Goal: Task Accomplishment & Management: Complete application form

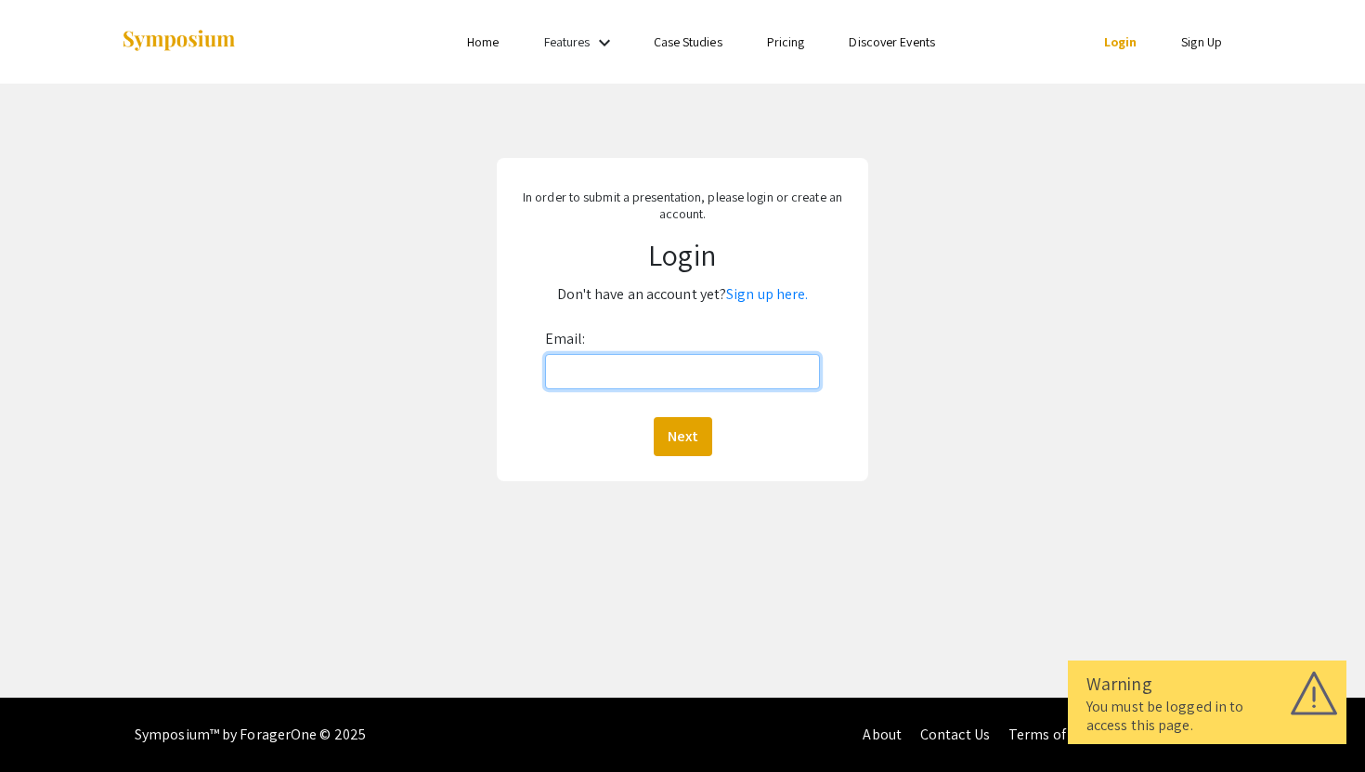
click at [647, 381] on input "Email:" at bounding box center [683, 371] width 276 height 35
type input "[EMAIL_ADDRESS][DOMAIN_NAME]"
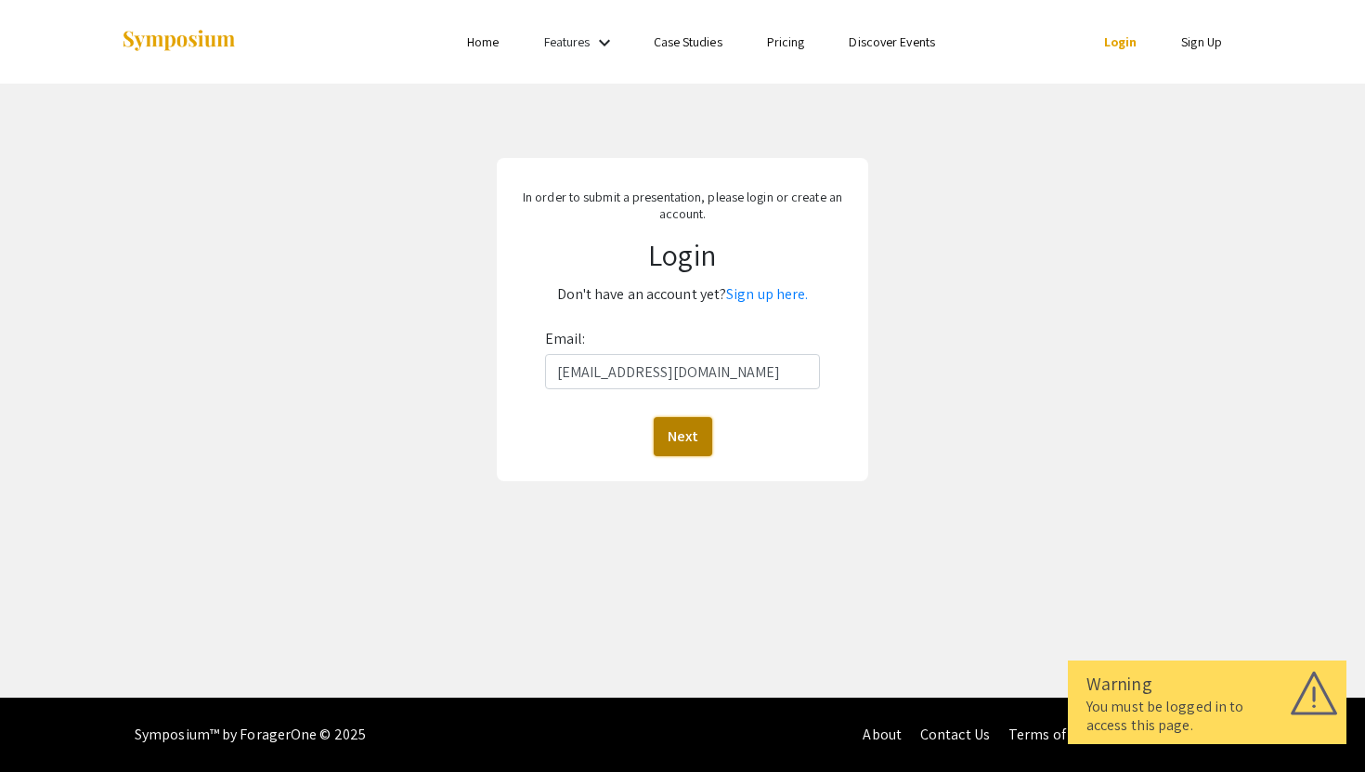
click at [702, 450] on button "Next" at bounding box center [683, 436] width 58 height 39
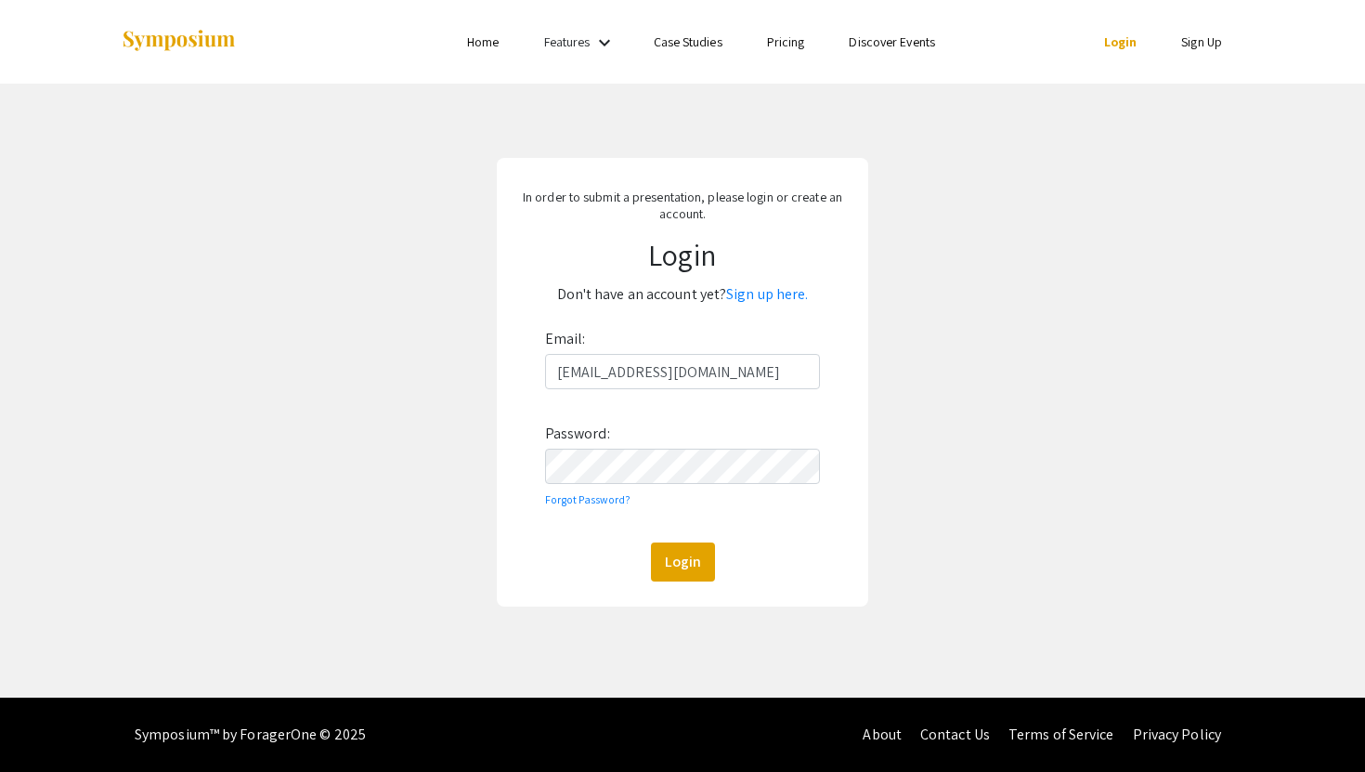
click at [737, 486] on div "Email: shalder1@jh.edu Password: Forgot Password? Login" at bounding box center [683, 452] width 276 height 257
click at [651, 542] on button "Login" at bounding box center [683, 561] width 64 height 39
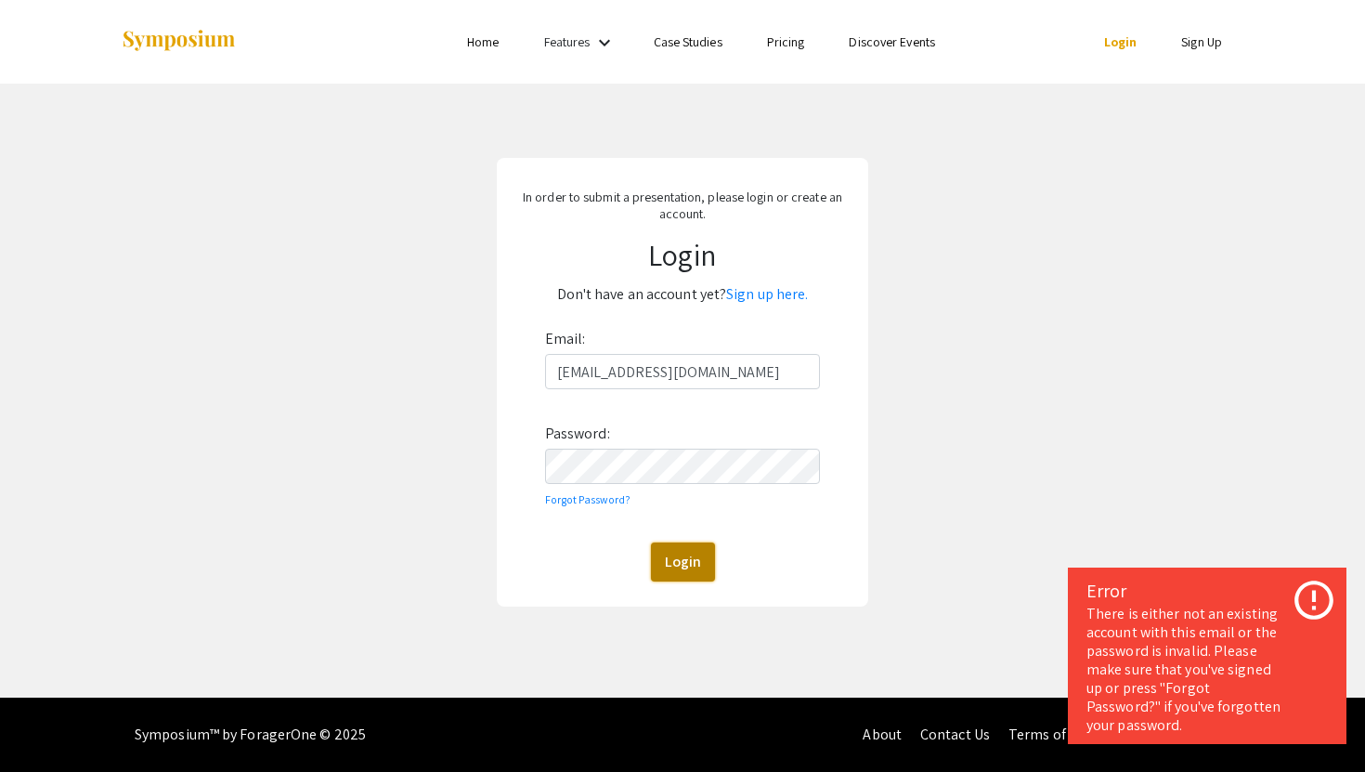
click at [688, 549] on button "Login" at bounding box center [683, 561] width 64 height 39
click at [762, 292] on link "Sign up here." at bounding box center [767, 293] width 82 height 19
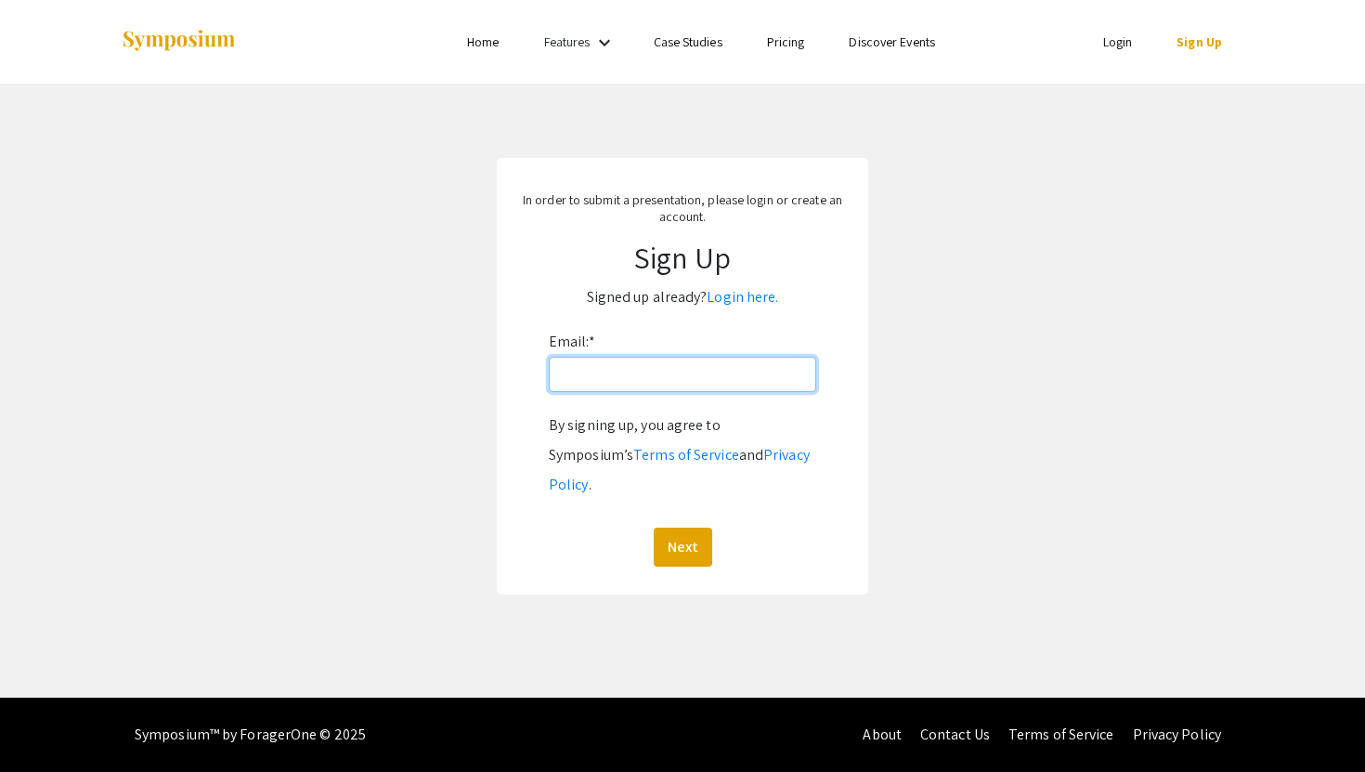
click at [680, 379] on input "Email: *" at bounding box center [682, 374] width 267 height 35
type input "[EMAIL_ADDRESS][DOMAIN_NAME]"
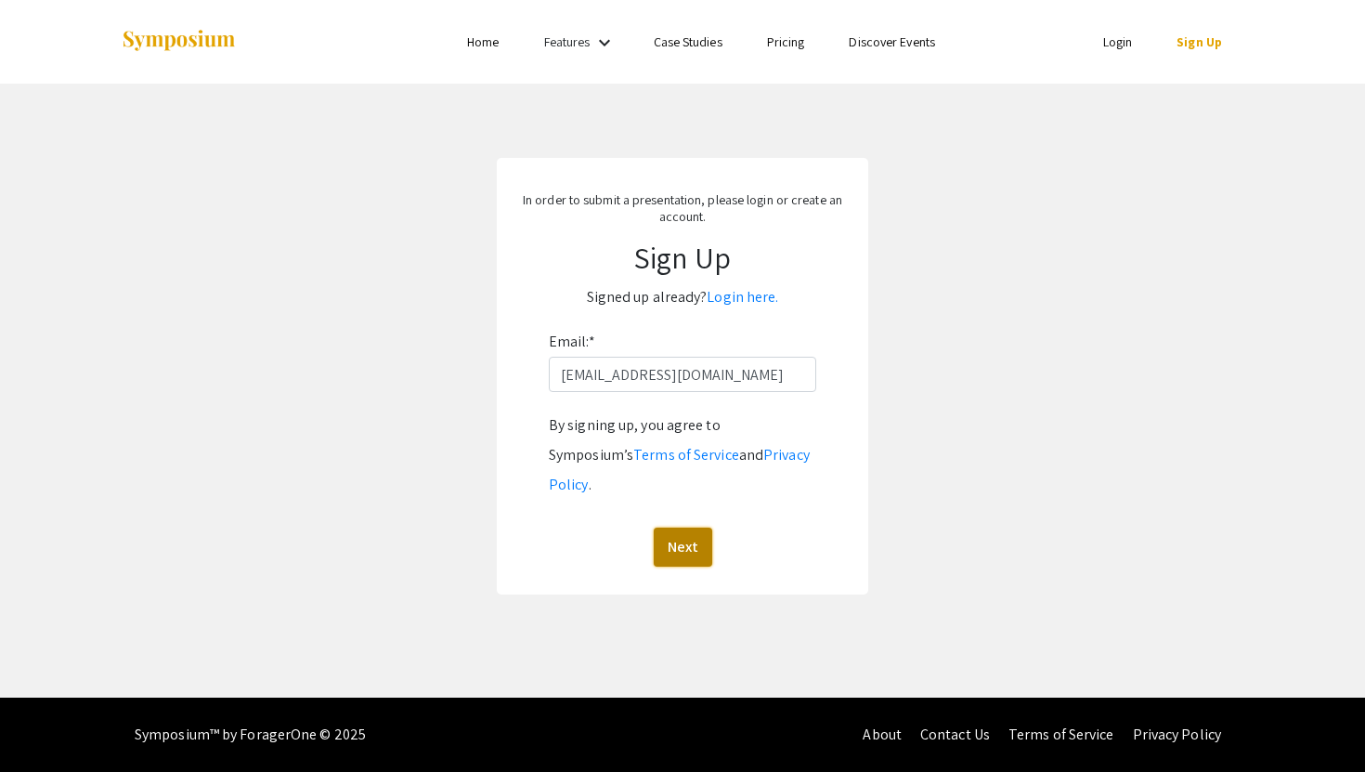
click at [682, 527] on button "Next" at bounding box center [683, 546] width 58 height 39
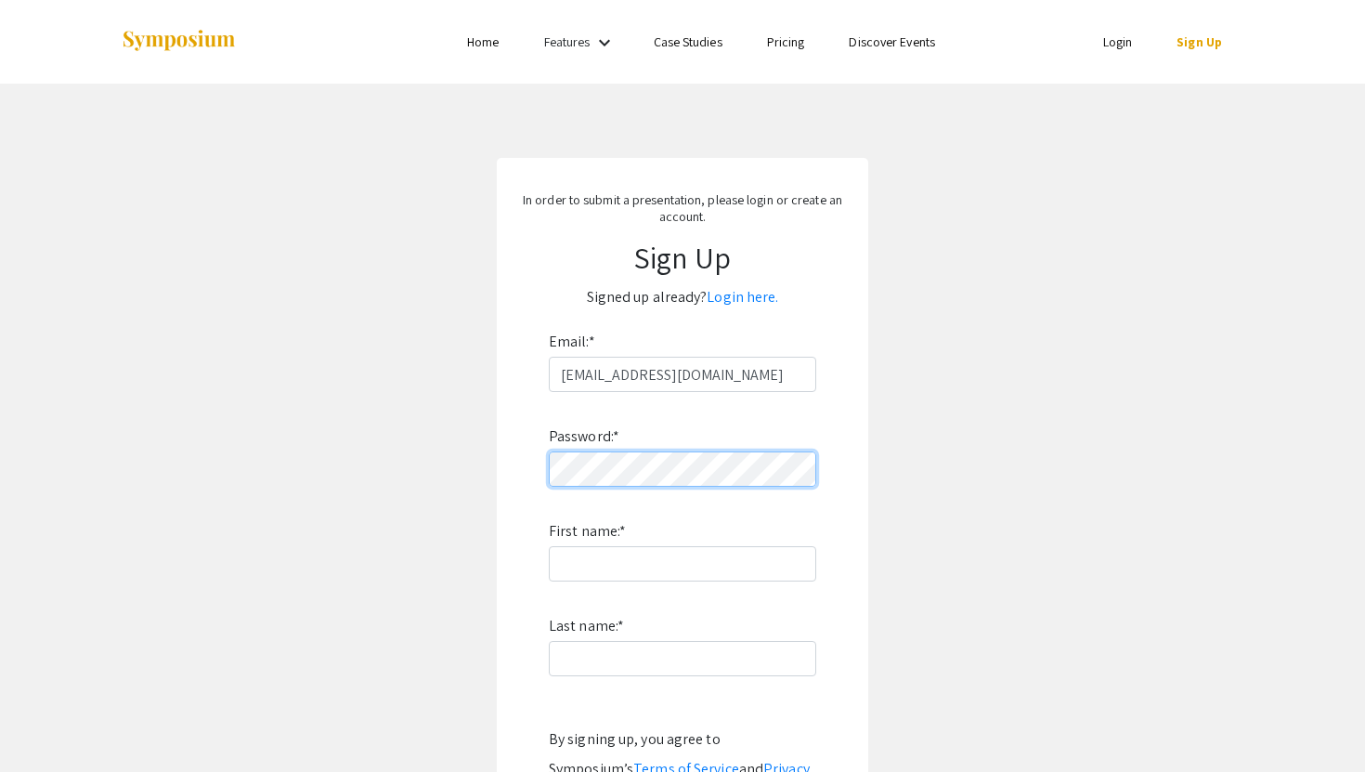
click at [496, 457] on app-signup "In order to submit a presentation, please login or create an account. Sign Up S…" at bounding box center [682, 533] width 1365 height 750
click at [542, 433] on form "Email: * shalder1@jh.edu Password: * First name: * Last name: * By signing up, …" at bounding box center [682, 603] width 334 height 553
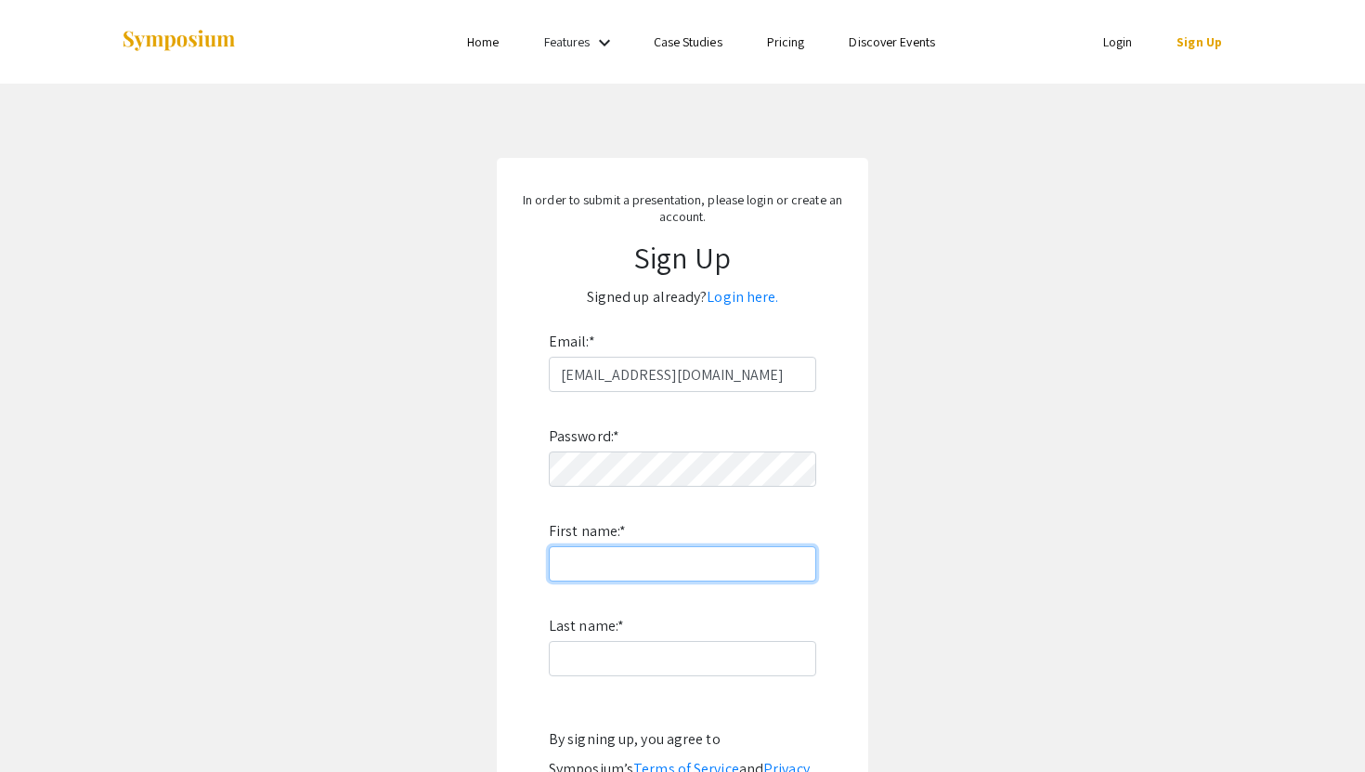
click at [574, 559] on input "First name: *" at bounding box center [682, 563] width 267 height 35
type input "Shreesha"
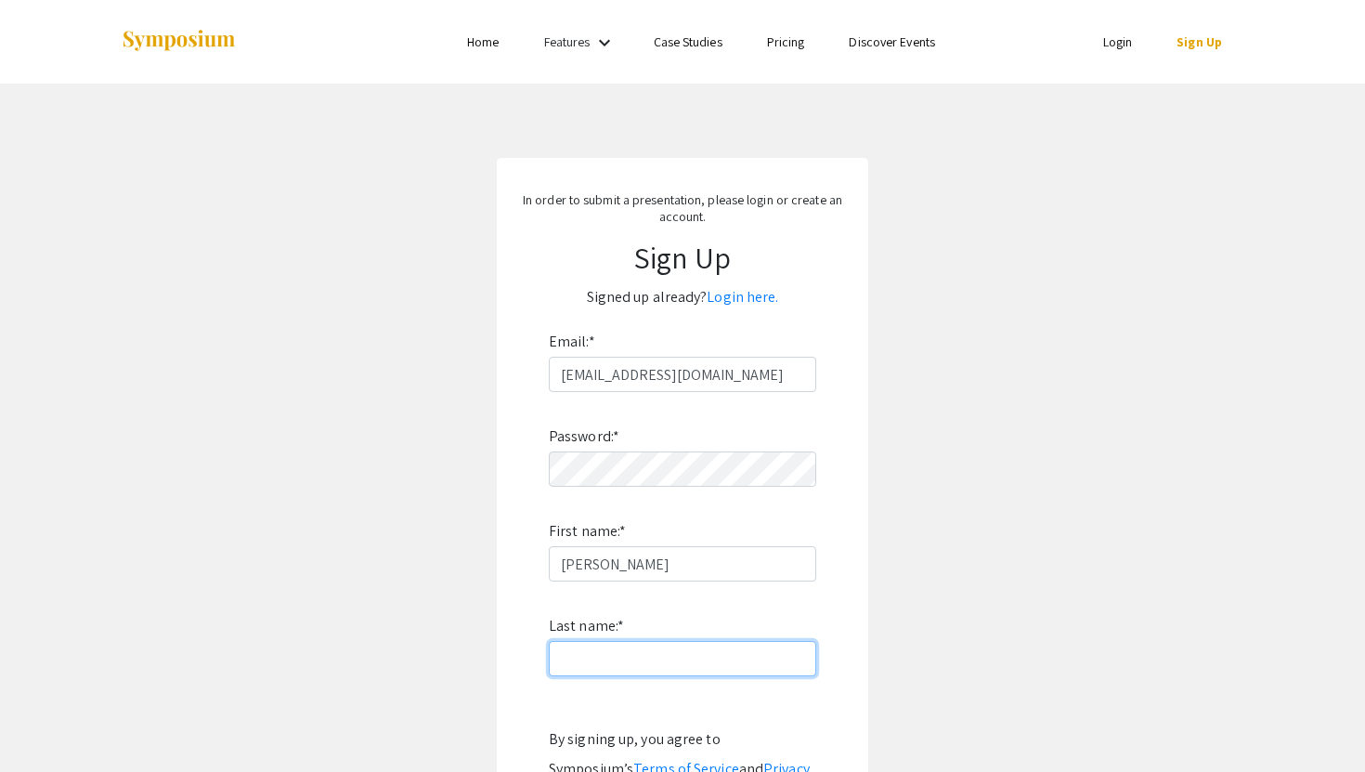
click at [573, 654] on input "Last name: *" at bounding box center [682, 658] width 267 height 35
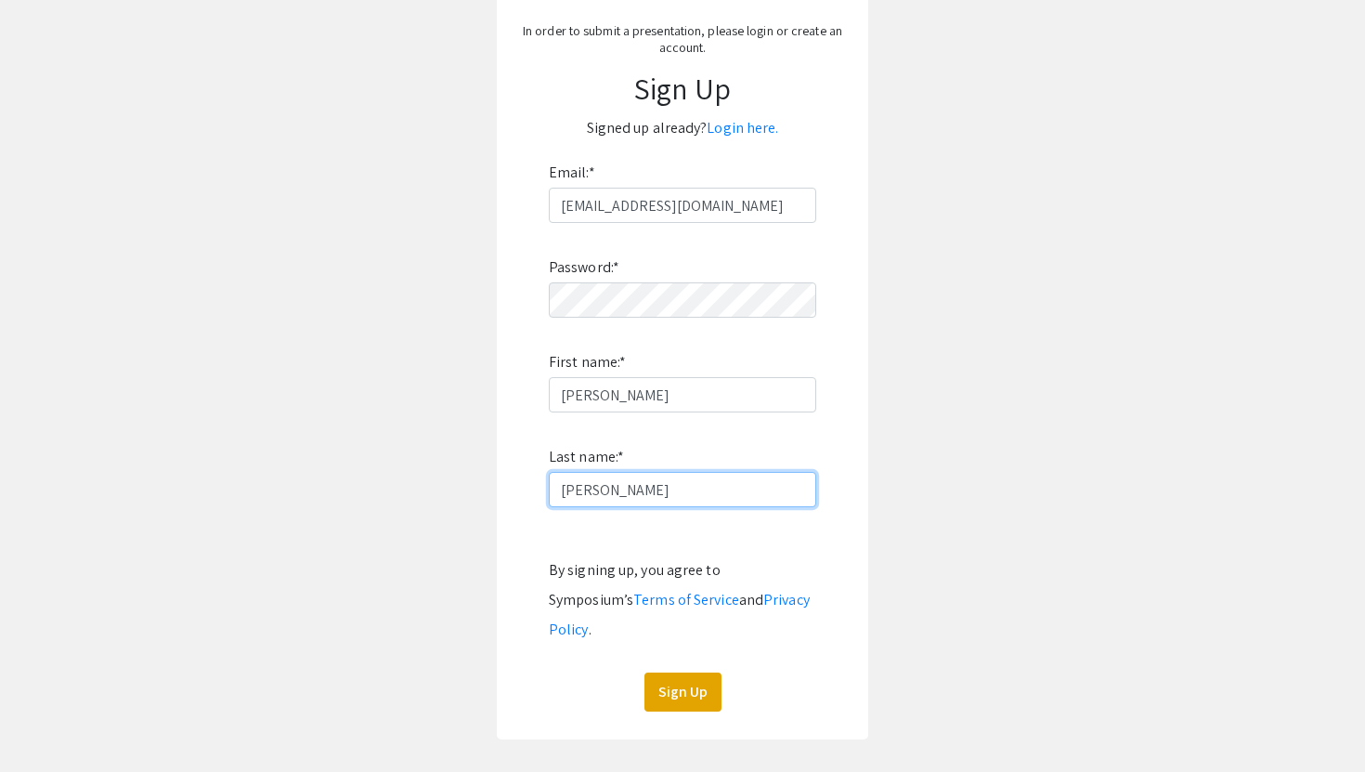
scroll to position [255, 0]
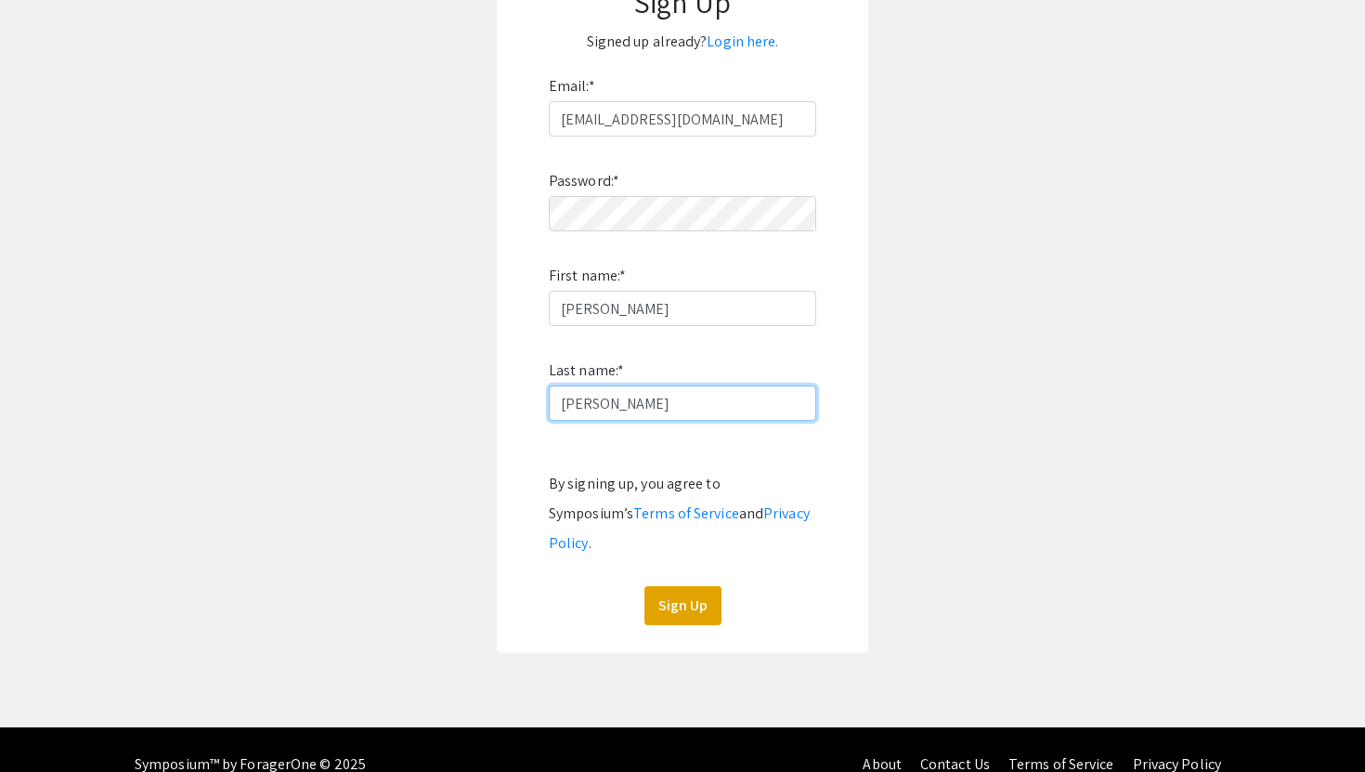
type input "Halder"
click at [687, 598] on div "In order to submit a presentation, please login or create an account. Sign Up S…" at bounding box center [682, 278] width 371 height 750
click at [690, 586] on button "Sign Up" at bounding box center [682, 605] width 77 height 39
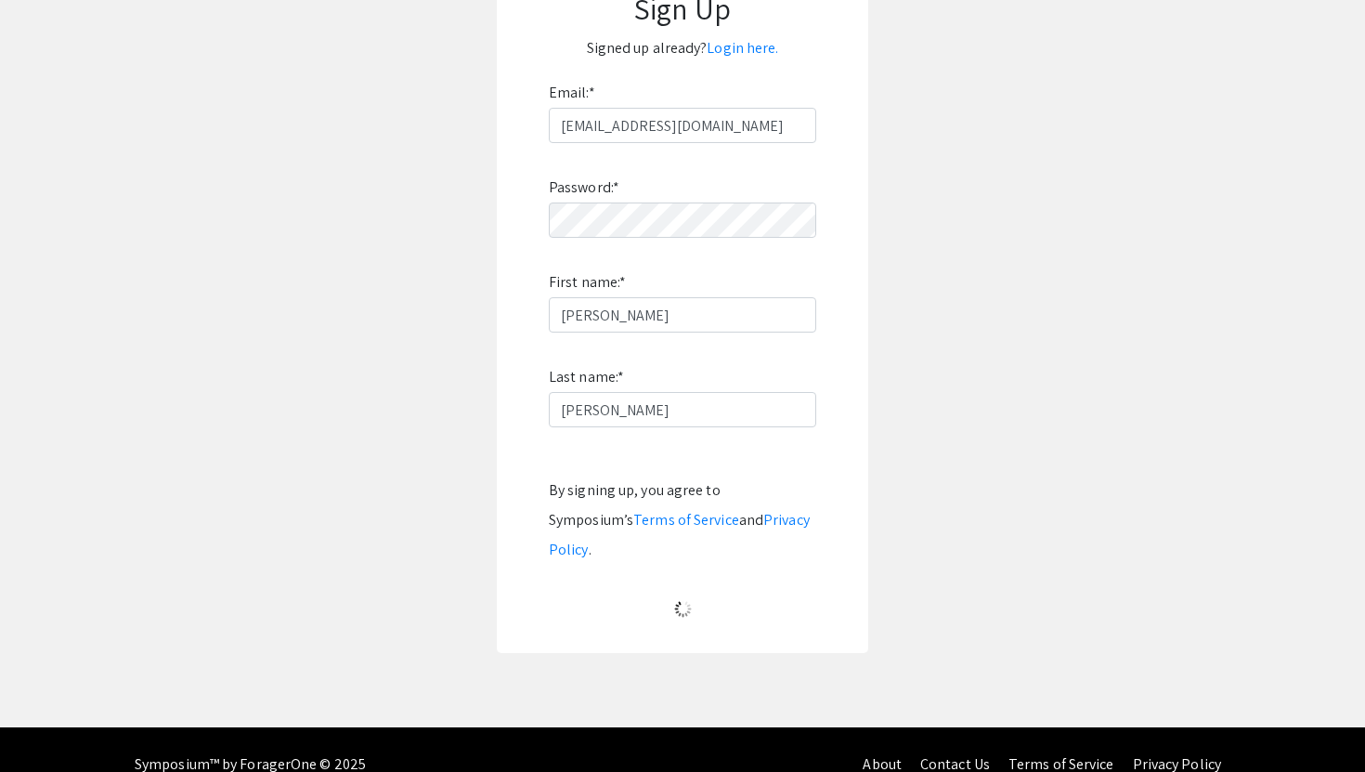
scroll to position [0, 0]
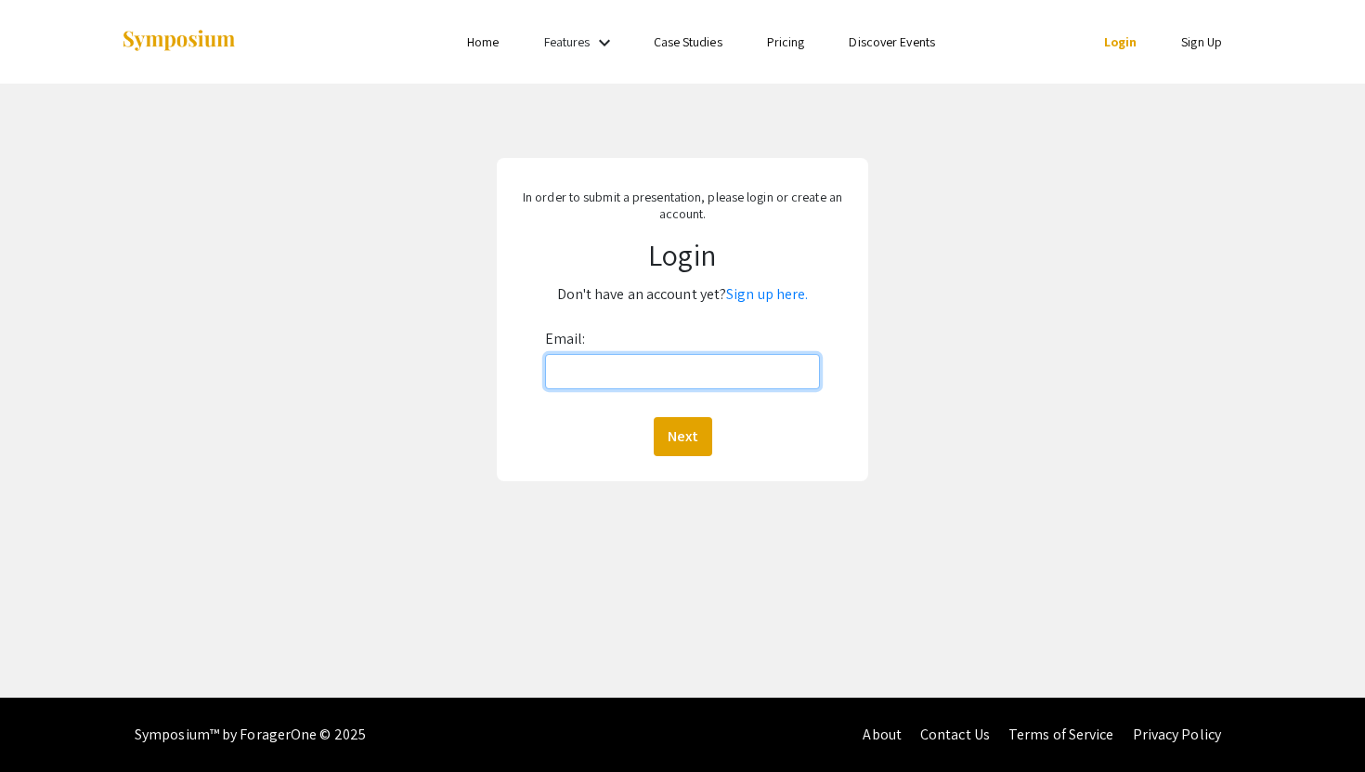
click at [669, 378] on input "Email:" at bounding box center [683, 371] width 276 height 35
type input "[EMAIL_ADDRESS][DOMAIN_NAME]"
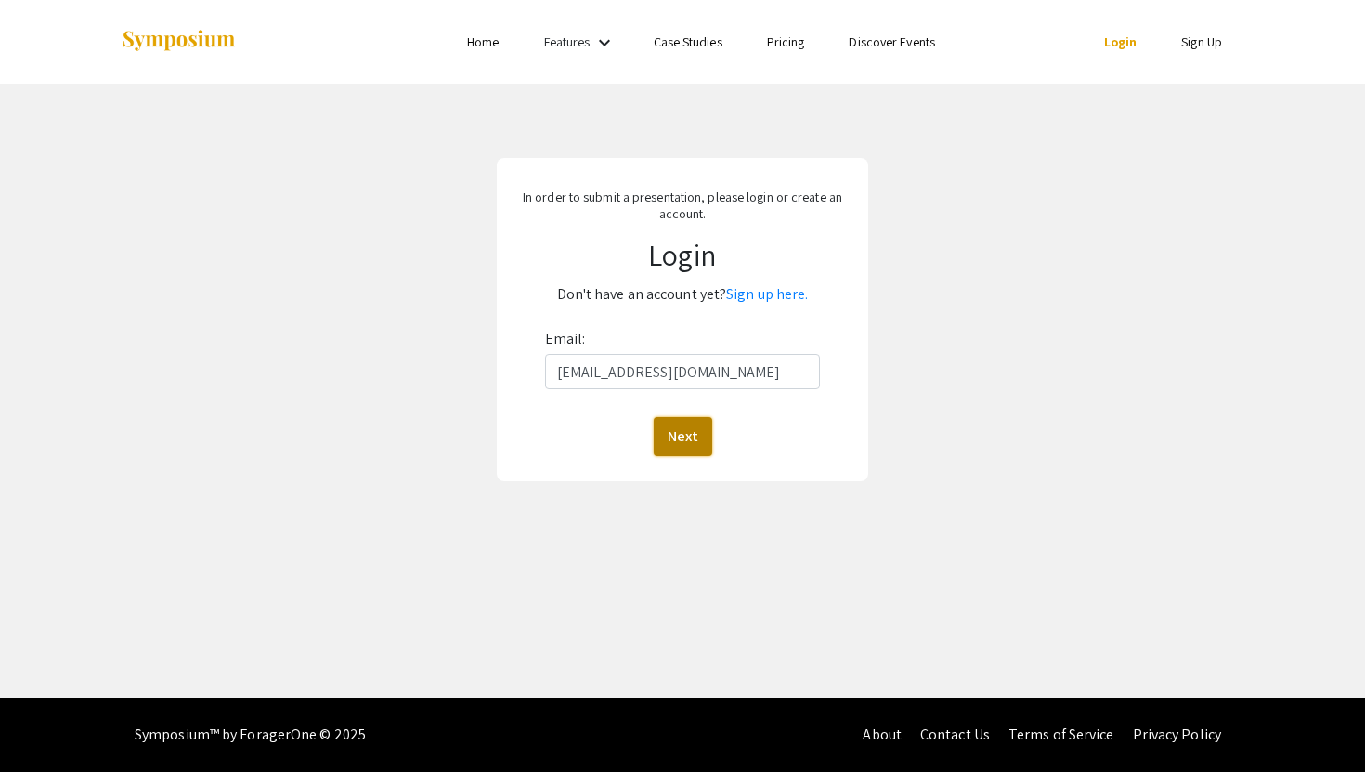
click at [669, 448] on button "Next" at bounding box center [683, 436] width 58 height 39
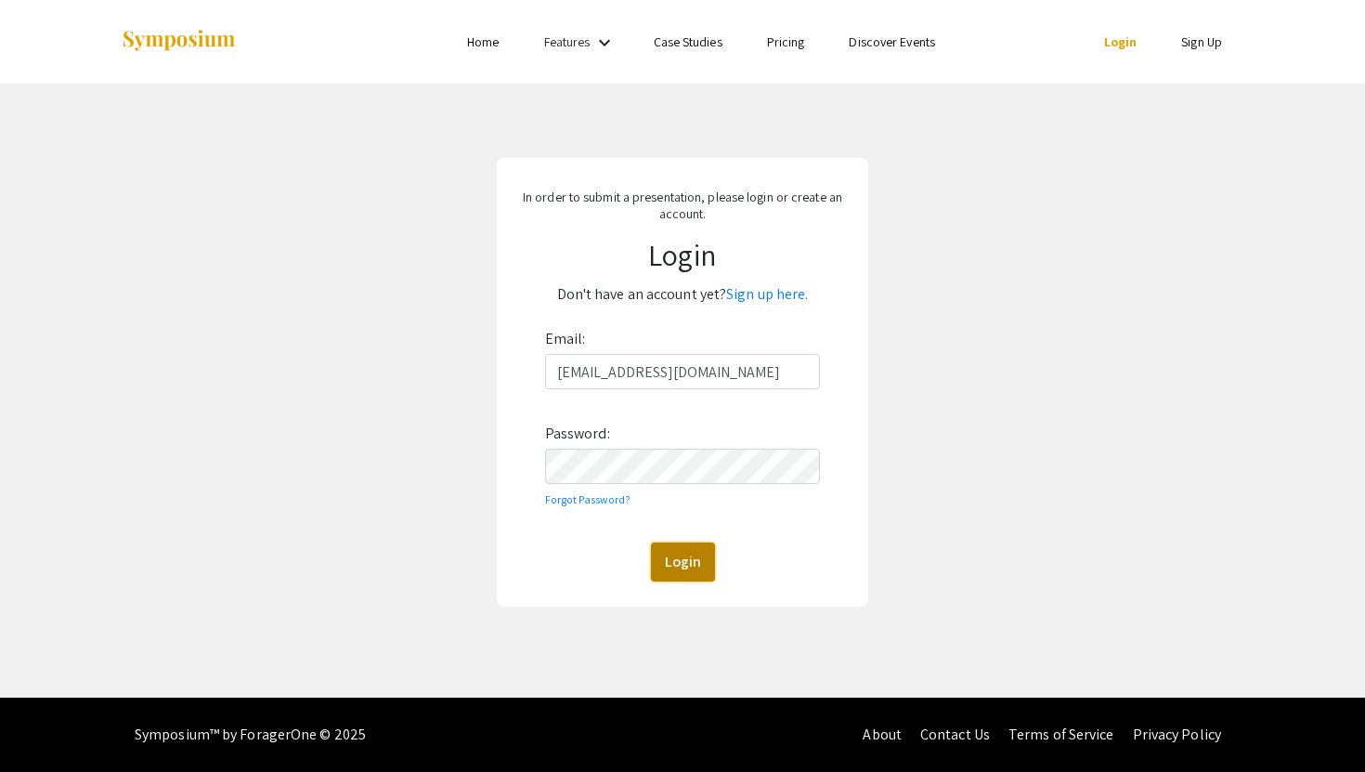
click at [670, 552] on button "Login" at bounding box center [683, 561] width 64 height 39
